Goal: Check status: Check status

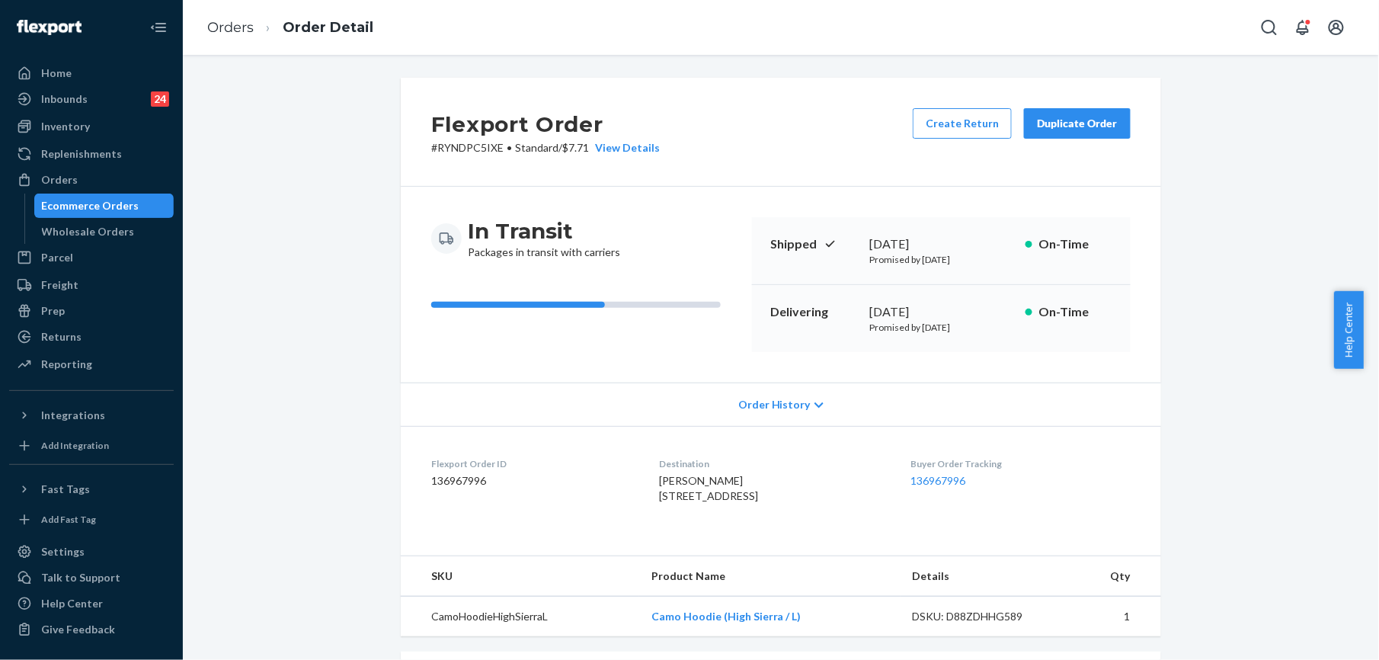
click at [226, 35] on li "Orders" at bounding box center [230, 28] width 46 height 20
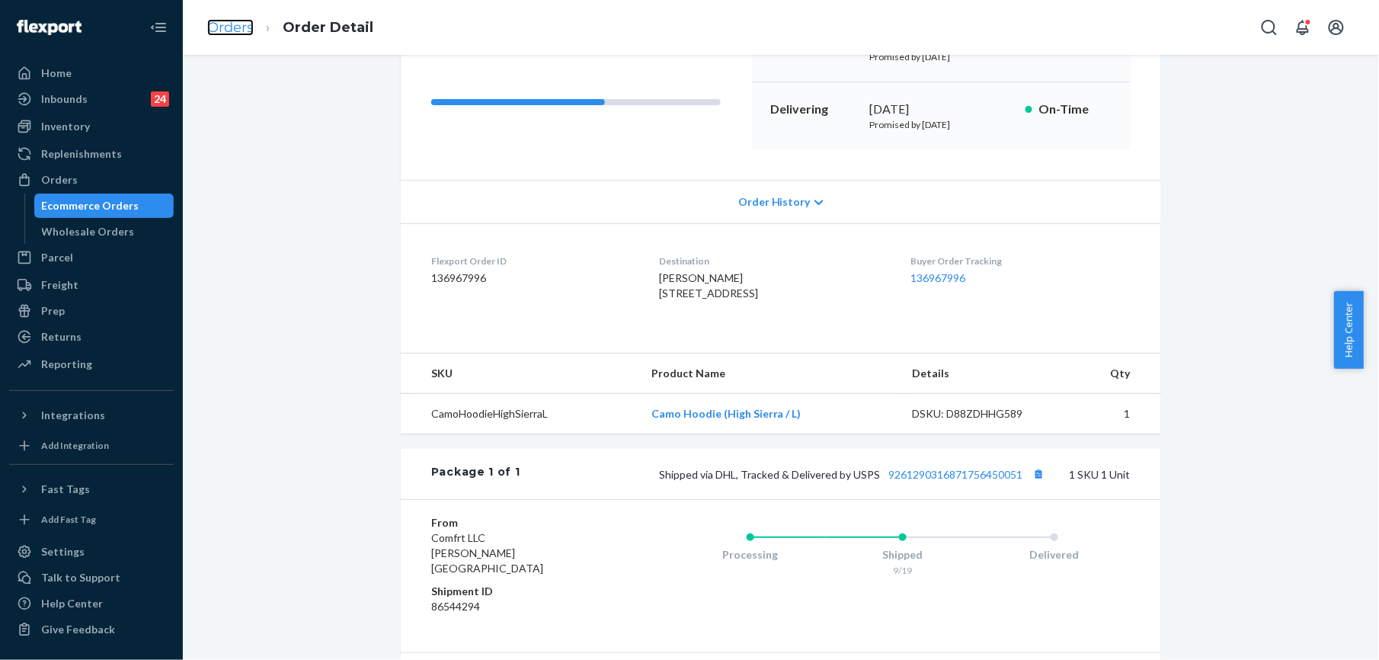
click at [250, 30] on link "Orders" at bounding box center [230, 27] width 46 height 17
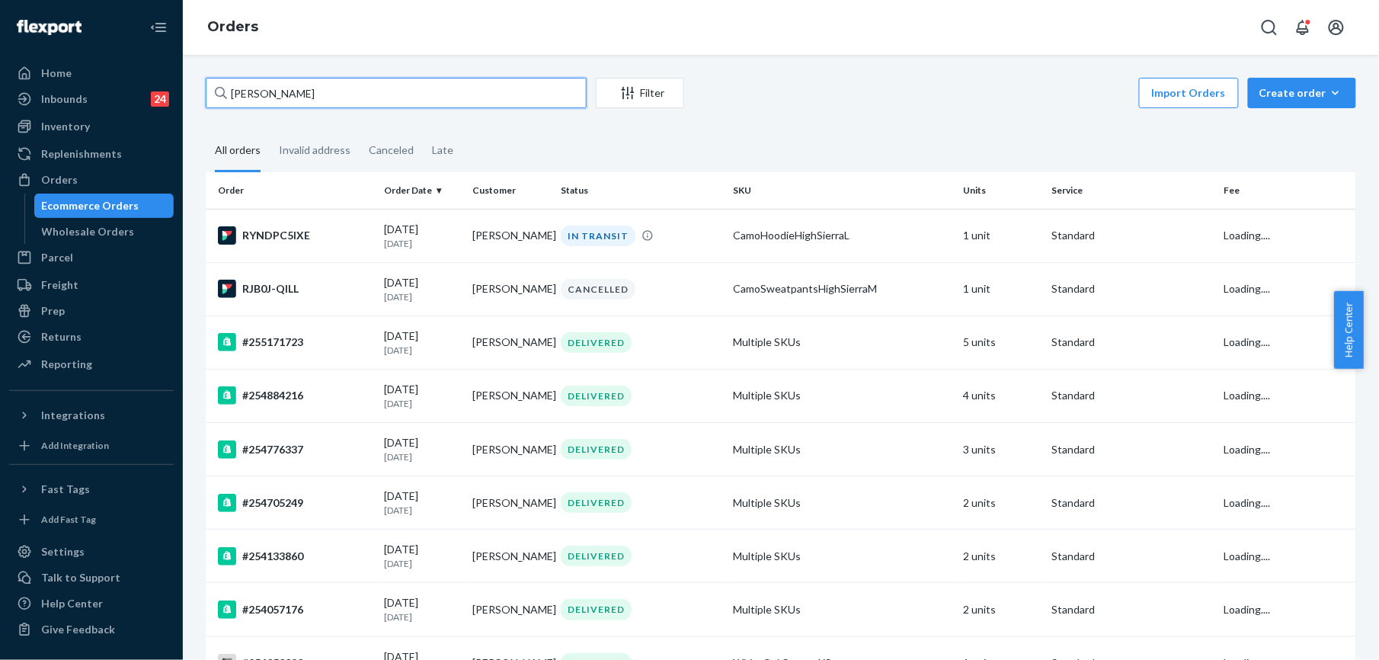
click at [318, 101] on input "[PERSON_NAME]" at bounding box center [396, 93] width 381 height 30
paste input "254870177"
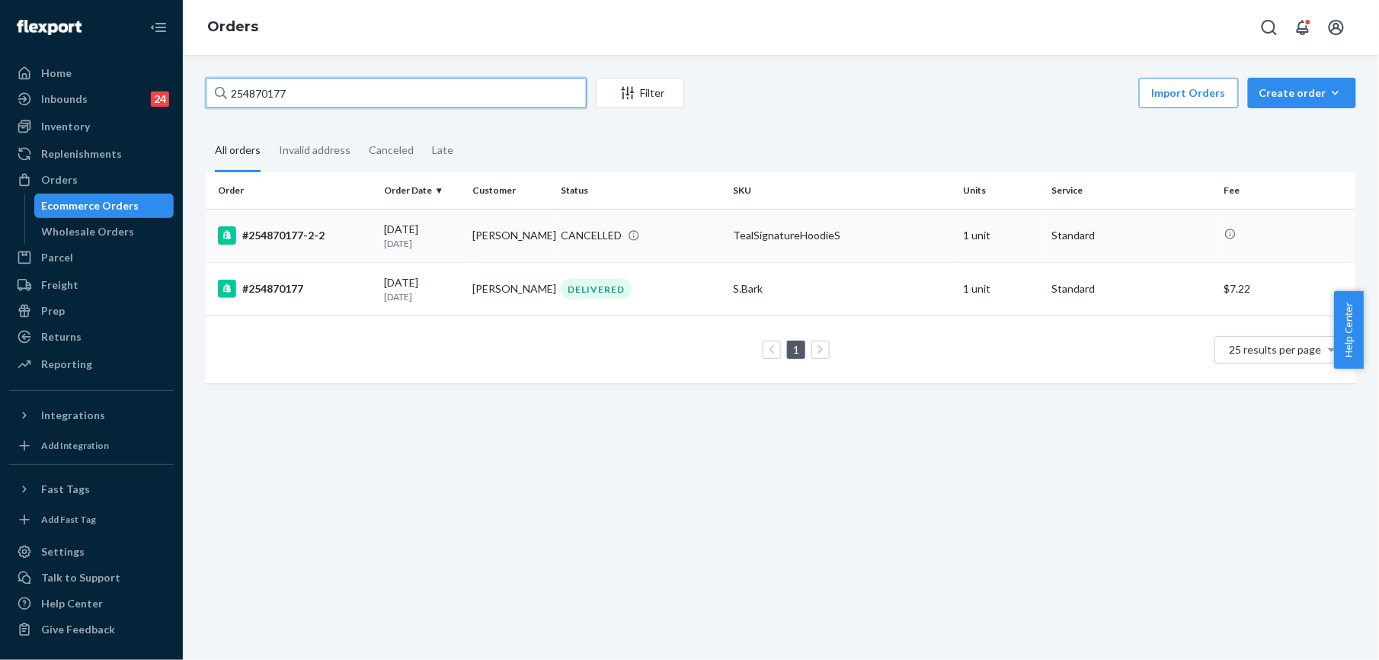
type input "254870177"
click at [265, 244] on div "#254870177-2-2" at bounding box center [295, 235] width 155 height 18
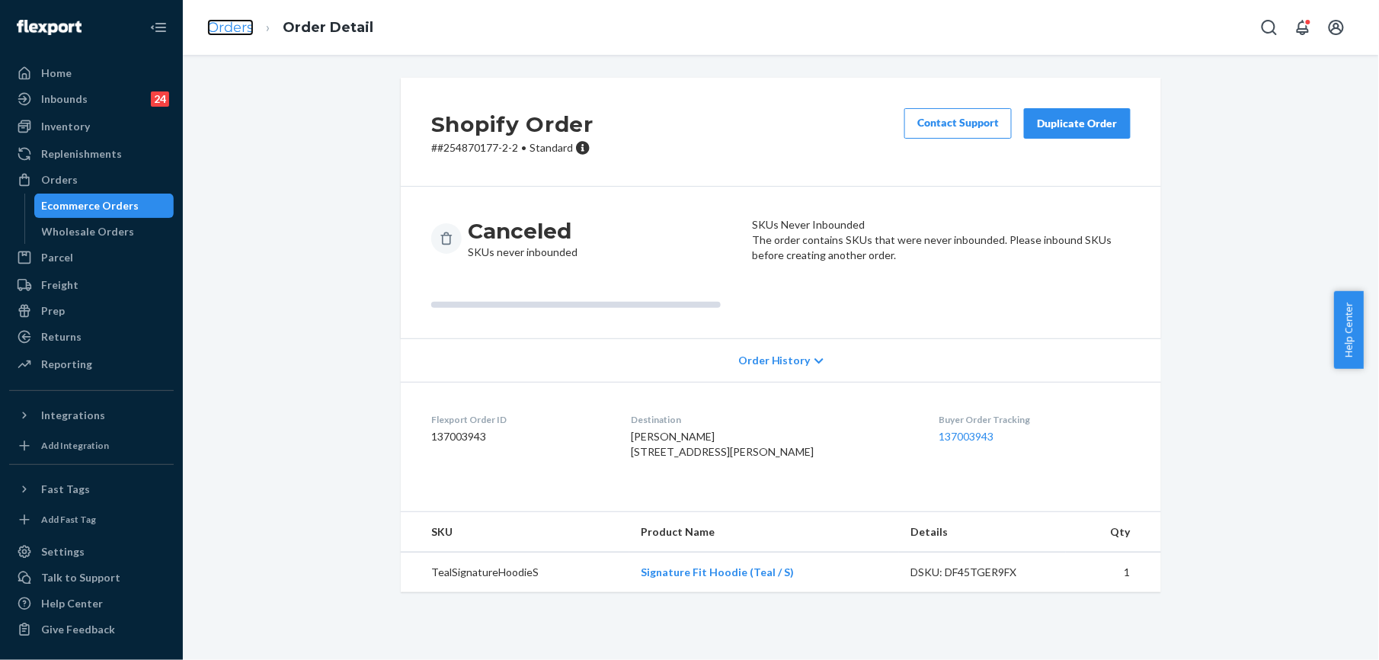
click at [213, 27] on link "Orders" at bounding box center [230, 27] width 46 height 17
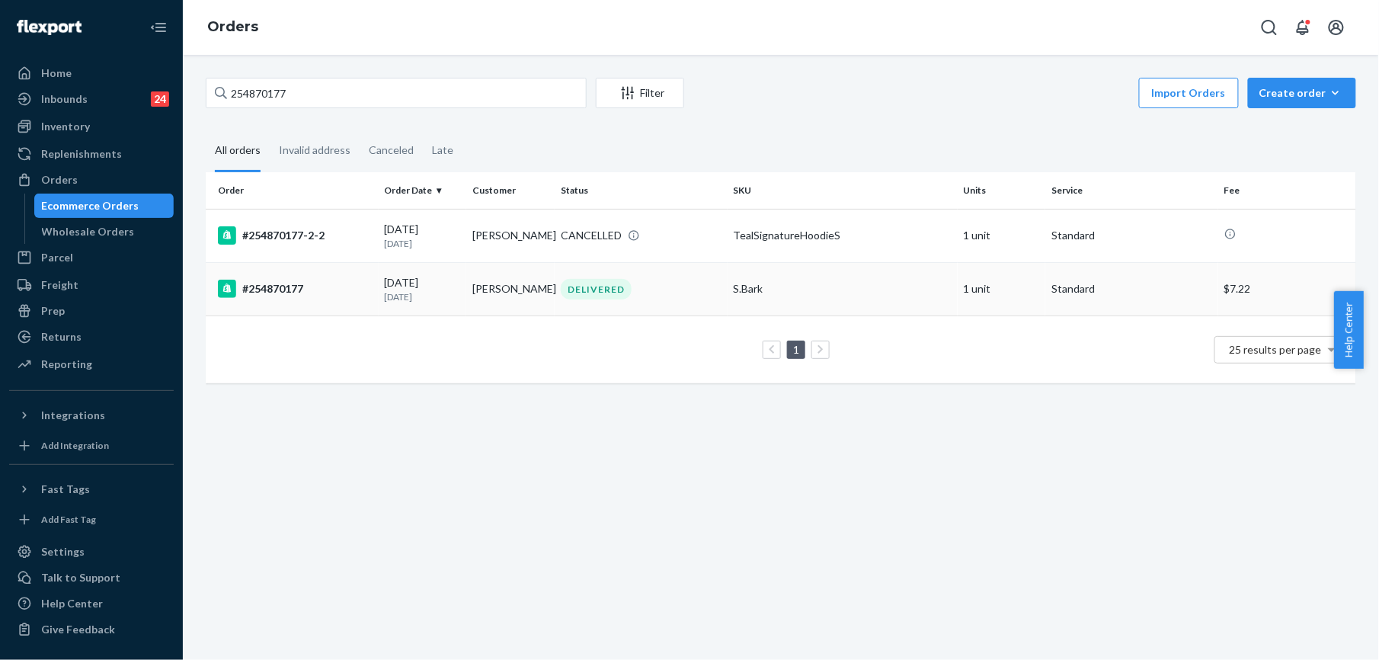
click at [277, 290] on div "#254870177" at bounding box center [295, 289] width 155 height 18
